Goal: Information Seeking & Learning: Stay updated

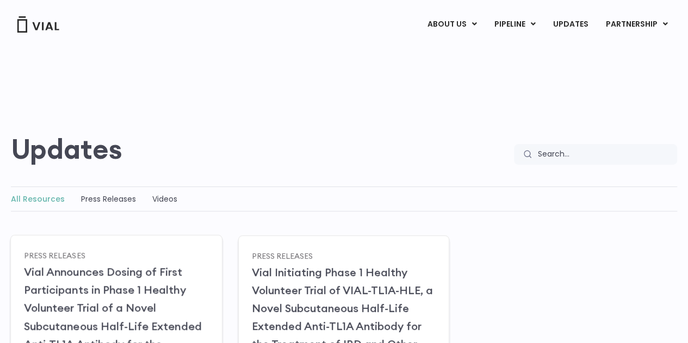
click at [146, 272] on link "Vial Announces Dosing of First Participants in Phase 1 Healthy Volunteer Trial …" at bounding box center [113, 335] width 178 height 140
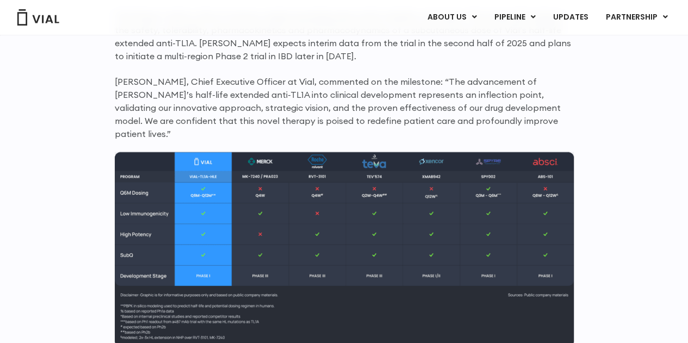
scroll to position [1087, 0]
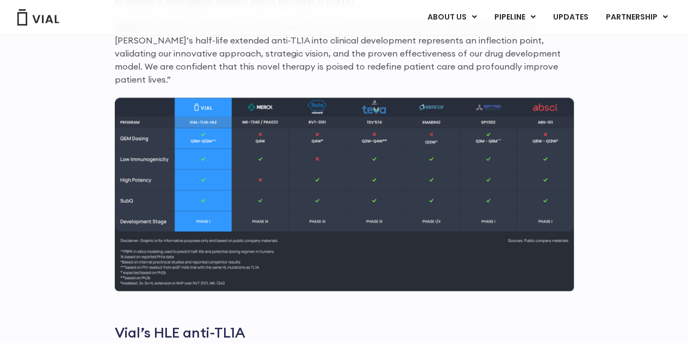
click at [301, 257] on img at bounding box center [344, 195] width 459 height 194
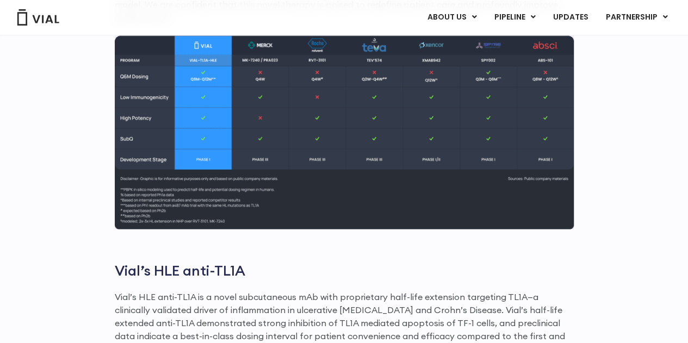
scroll to position [1142, 0]
